Goal: Find specific page/section: Find specific page/section

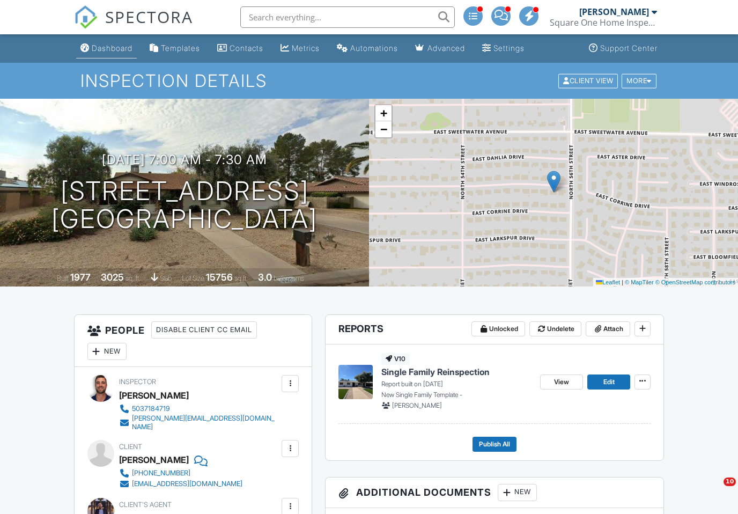
click at [115, 53] on link "Dashboard" at bounding box center [106, 49] width 61 height 20
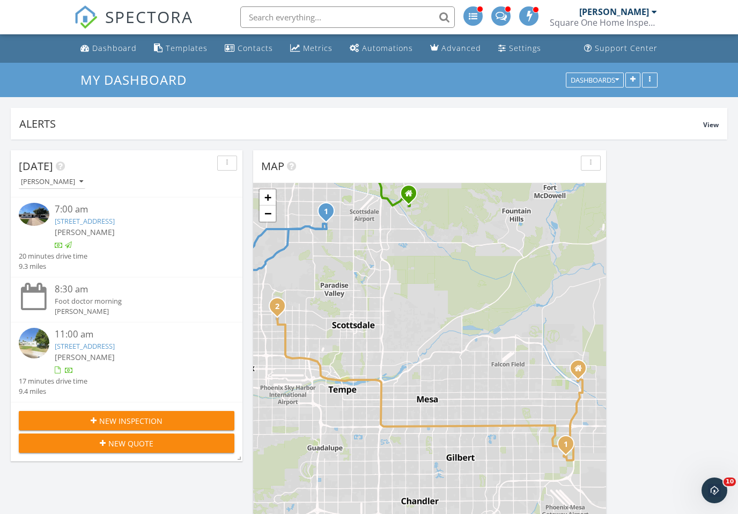
click at [115, 224] on link "[STREET_ADDRESS]" at bounding box center [85, 221] width 60 height 10
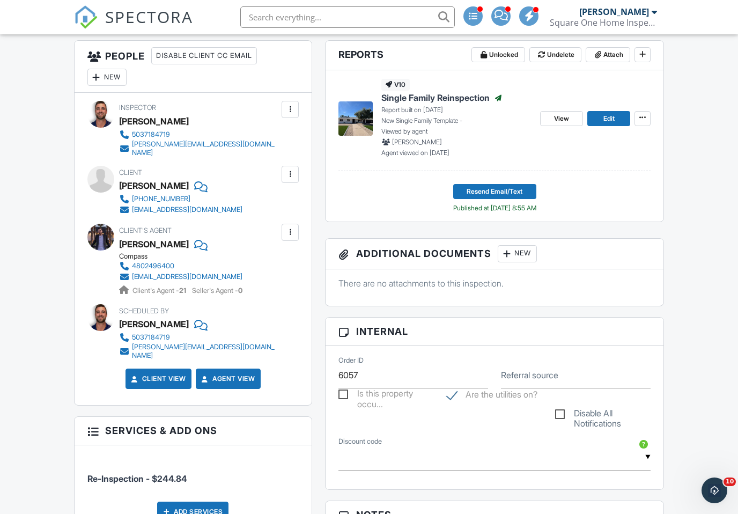
scroll to position [257, 0]
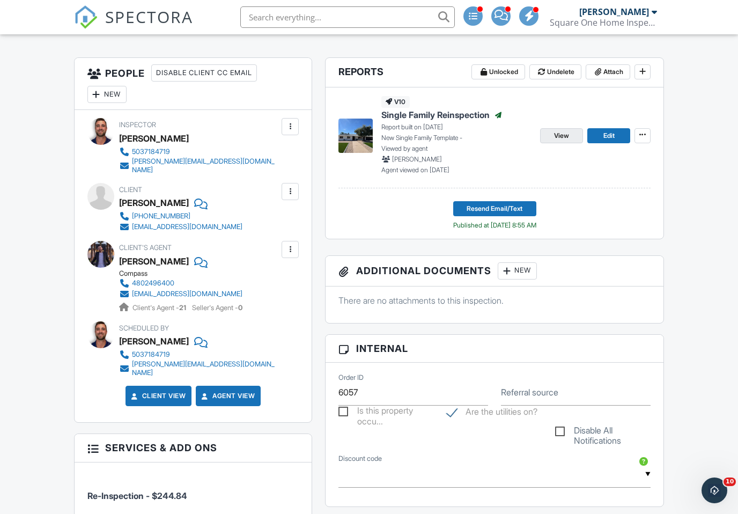
click at [555, 133] on span "View" at bounding box center [561, 135] width 15 height 11
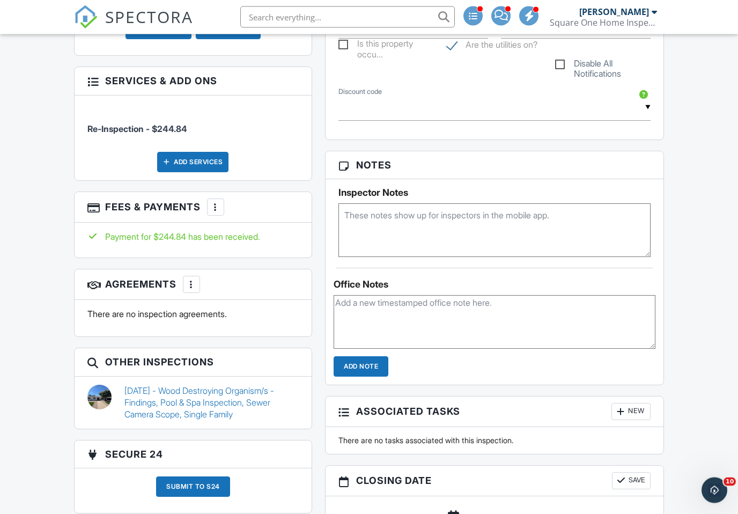
scroll to position [669, 0]
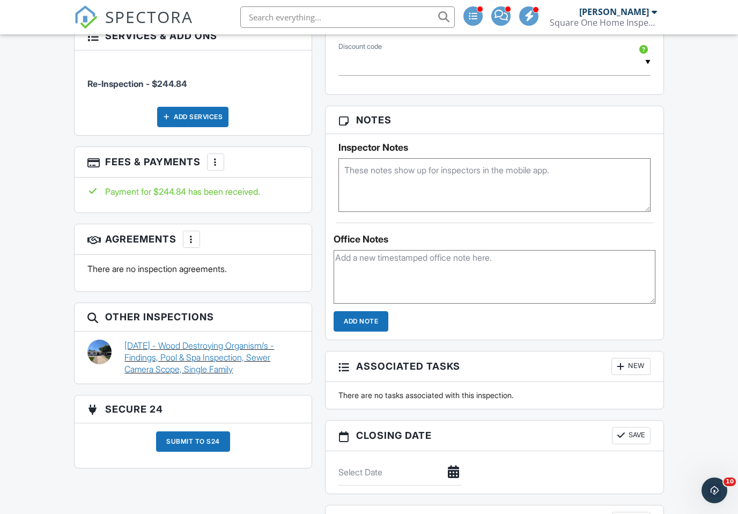
click at [243, 339] on link "09/11/2025 - Wood Destroying Organism/s - Findings, Pool & Spa Inspection, Sewe…" at bounding box center [211, 357] width 174 height 36
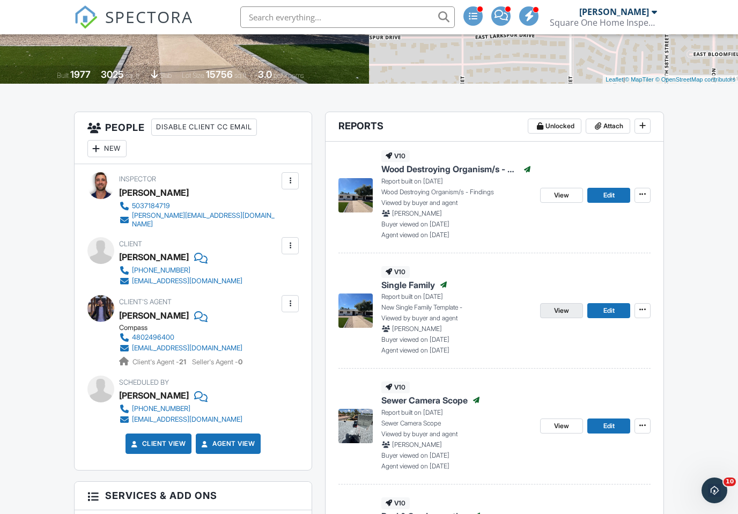
click at [558, 309] on span "View" at bounding box center [561, 310] width 15 height 11
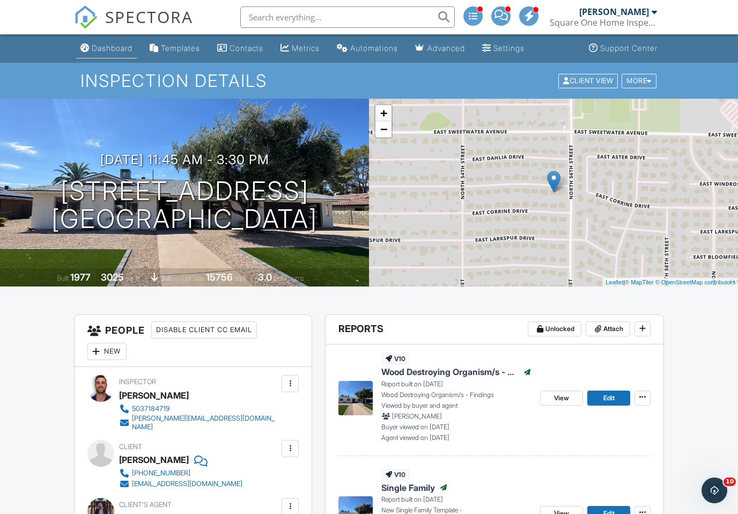
click at [107, 57] on link "Dashboard" at bounding box center [106, 49] width 61 height 20
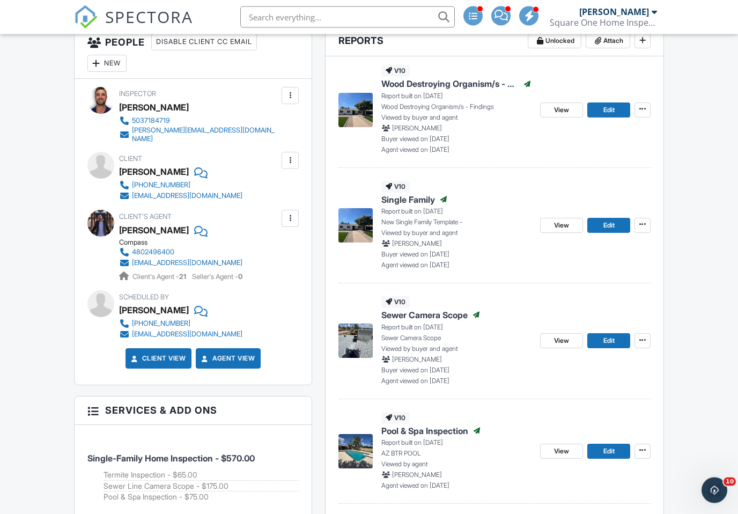
scroll to position [295, 0]
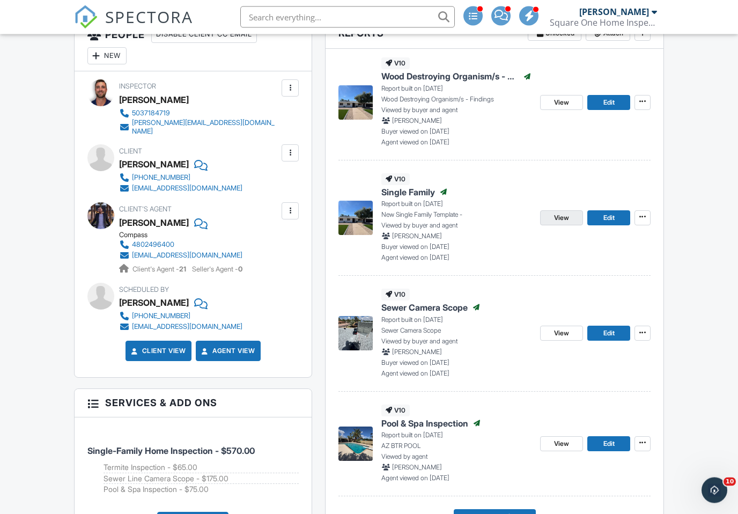
click at [554, 223] on link "View" at bounding box center [561, 218] width 43 height 15
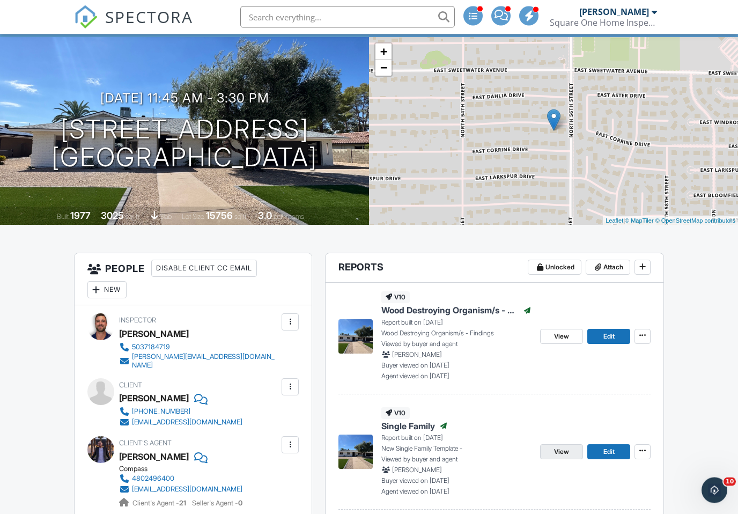
scroll to position [0, 0]
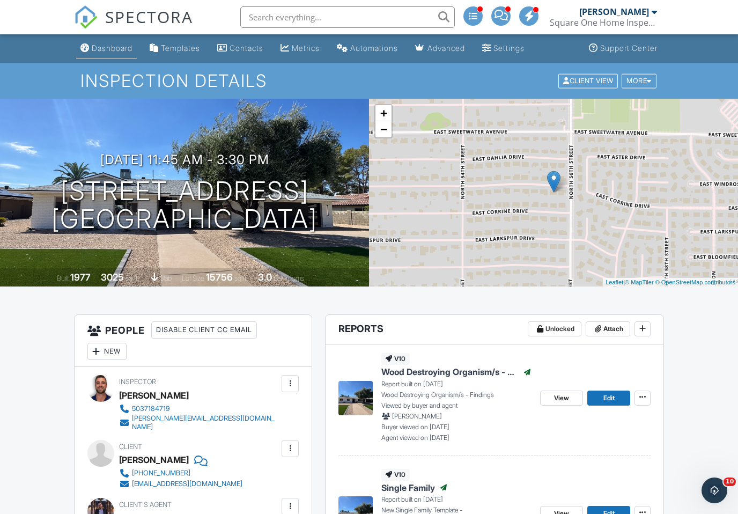
click at [116, 51] on div "Dashboard" at bounding box center [112, 47] width 41 height 9
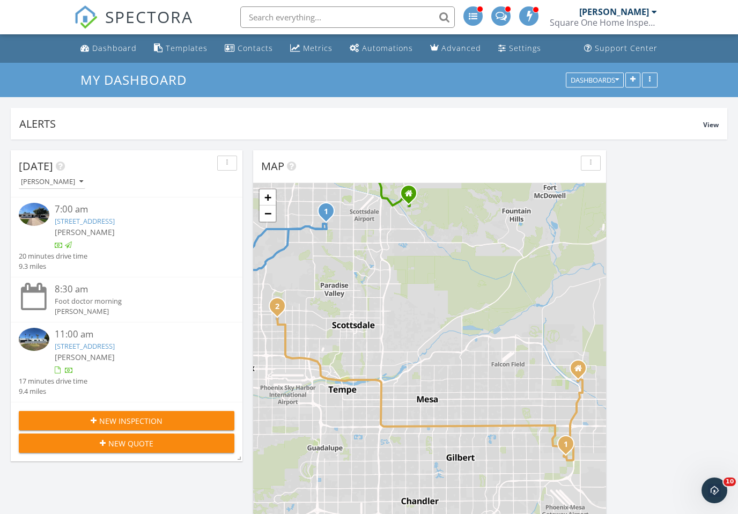
click at [115, 221] on link "[STREET_ADDRESS]" at bounding box center [85, 221] width 60 height 10
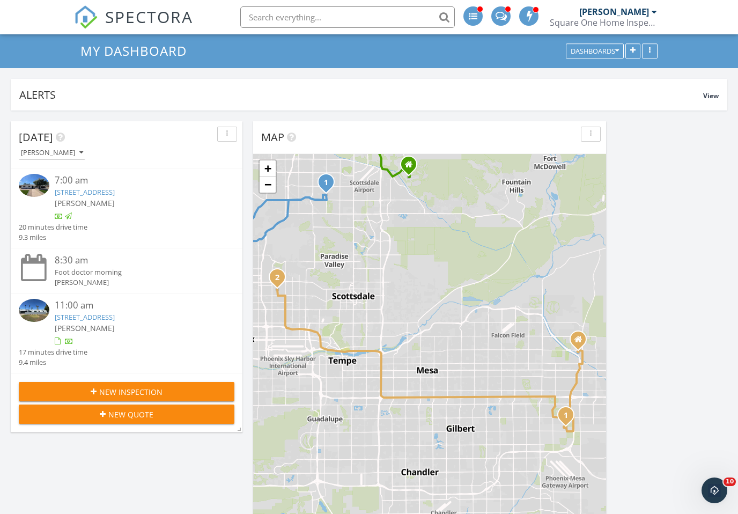
scroll to position [145, 0]
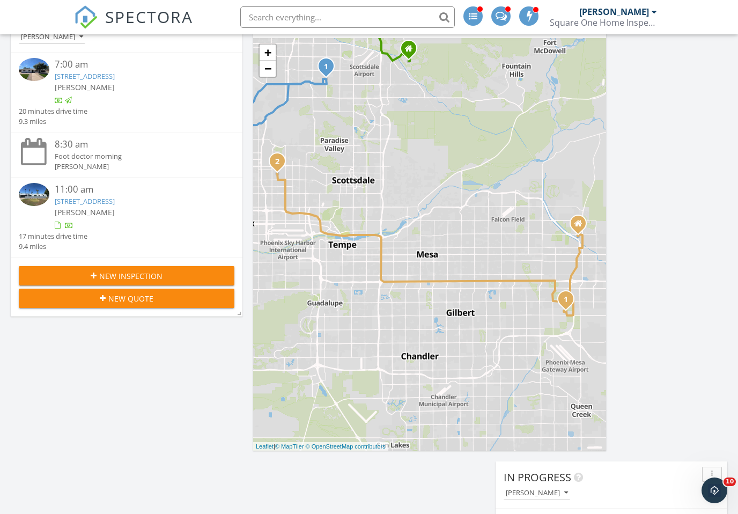
click at [125, 220] on div at bounding box center [136, 225] width 162 height 11
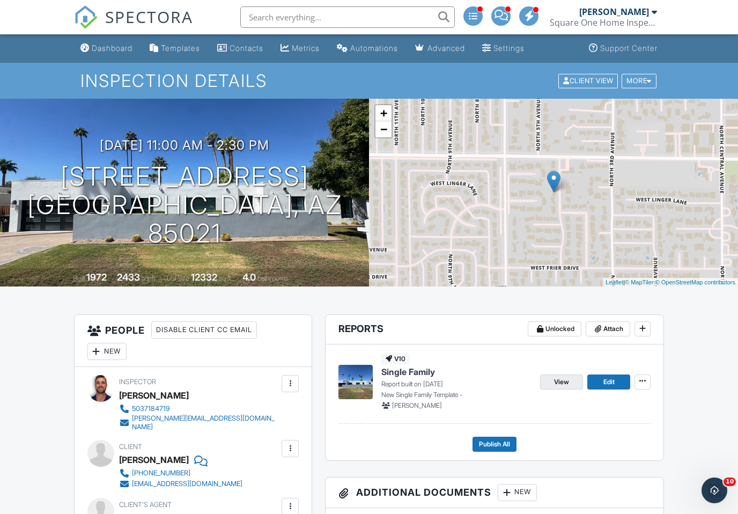
click at [567, 376] on span "View" at bounding box center [561, 381] width 15 height 11
